Goal: Task Accomplishment & Management: Manage account settings

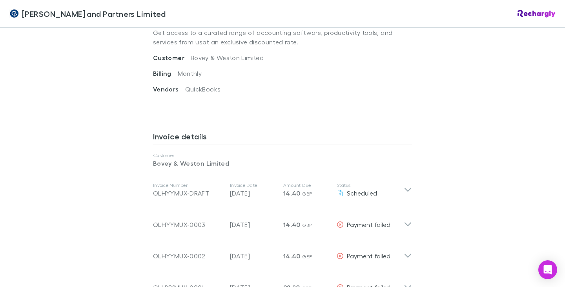
scroll to position [314, 0]
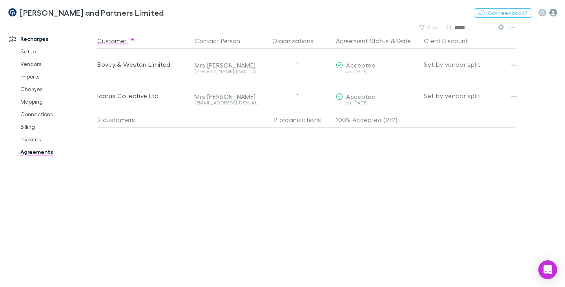
click at [555, 13] on icon "button" at bounding box center [553, 13] width 8 height 8
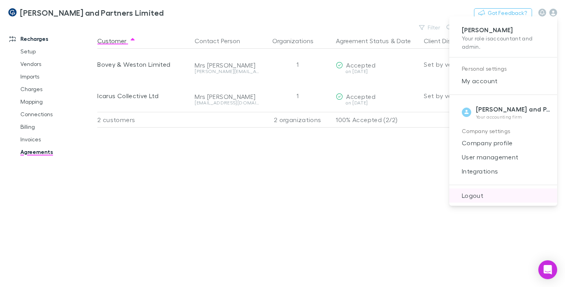
click at [477, 198] on span "Logout" at bounding box center [502, 195] width 95 height 9
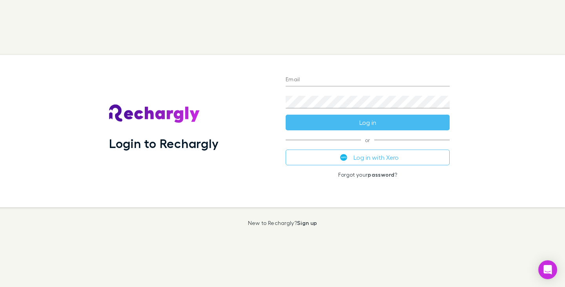
type input "**********"
